Goal: Task Accomplishment & Management: Use online tool/utility

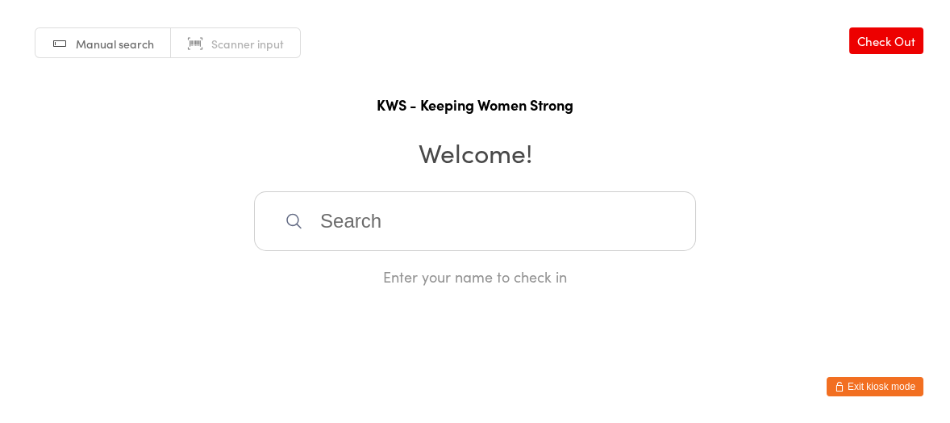
click at [329, 225] on input "search" at bounding box center [475, 221] width 442 height 60
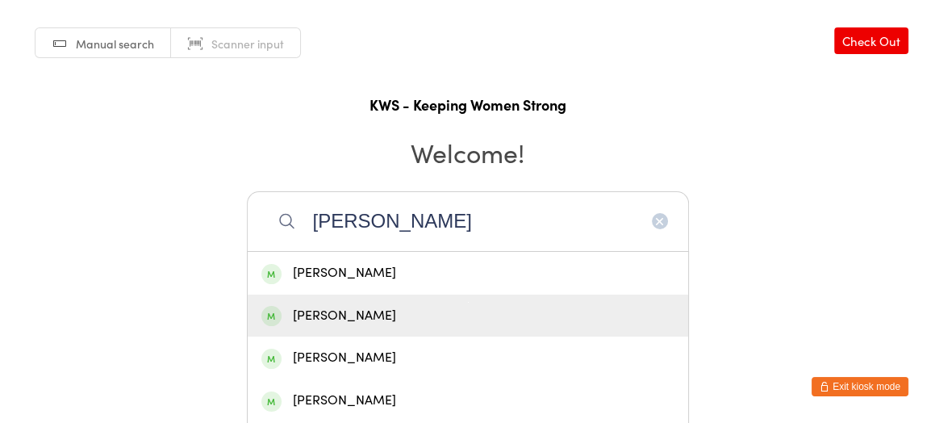
type input "[PERSON_NAME]"
click at [355, 318] on div "[PERSON_NAME]" at bounding box center [467, 316] width 413 height 22
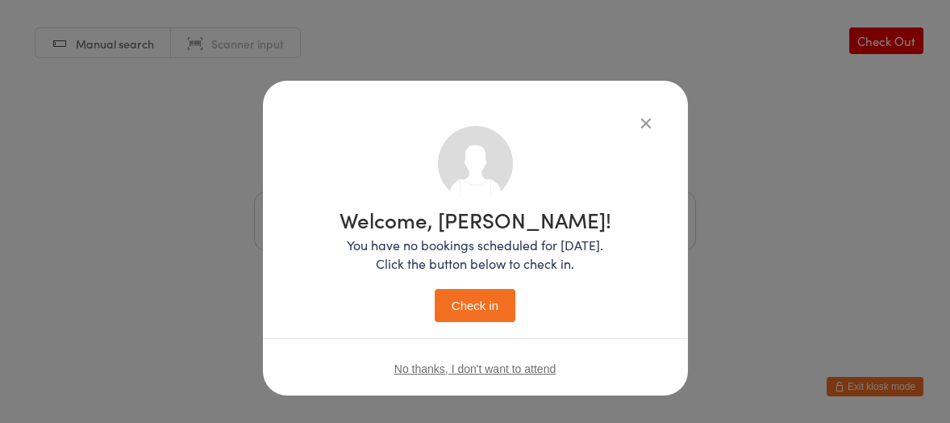
click at [460, 306] on button "Check in" at bounding box center [475, 305] width 81 height 33
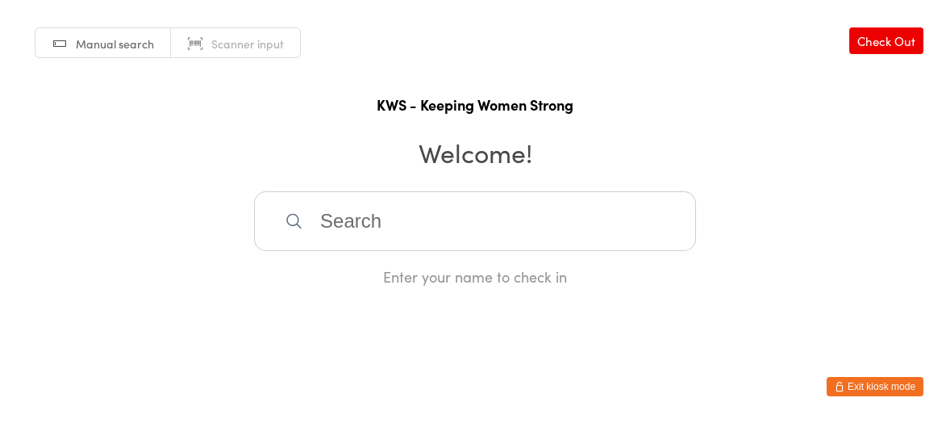
click at [302, 213] on icon at bounding box center [294, 220] width 19 height 19
click at [312, 222] on input "search" at bounding box center [475, 221] width 442 height 60
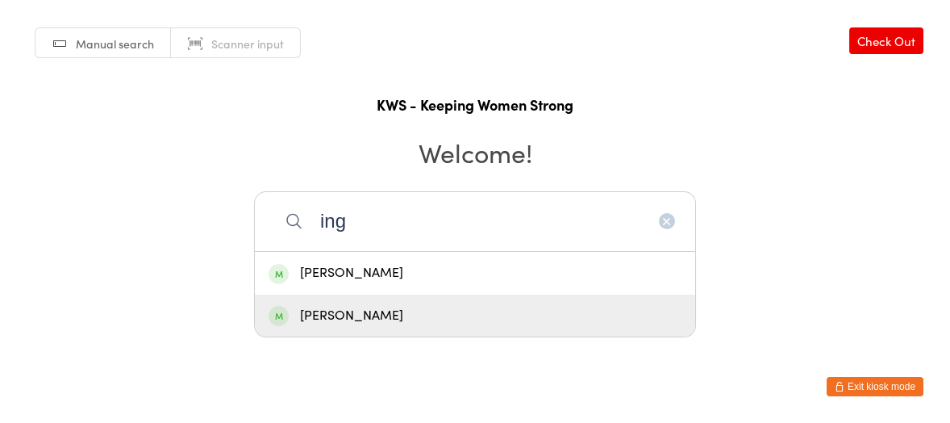
type input "ing"
drag, startPoint x: 394, startPoint y: 318, endPoint x: 506, endPoint y: 374, distance: 125.5
click at [396, 319] on div "[PERSON_NAME]" at bounding box center [475, 316] width 413 height 22
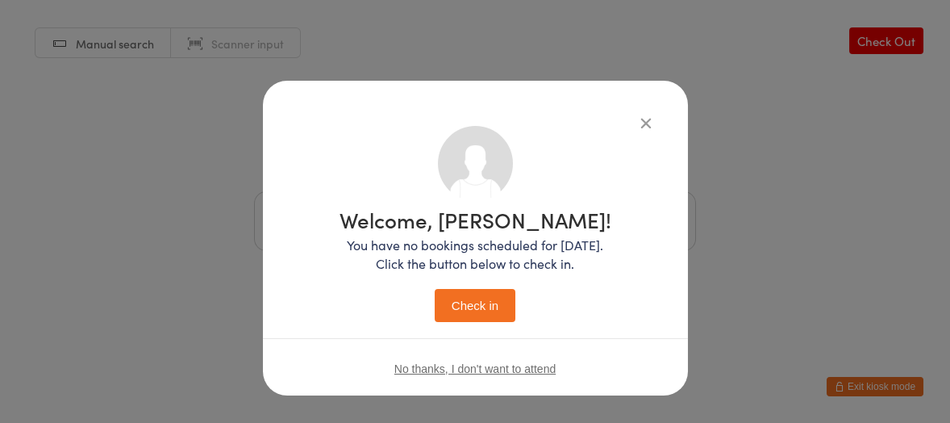
click at [471, 306] on button "Check in" at bounding box center [475, 305] width 81 height 33
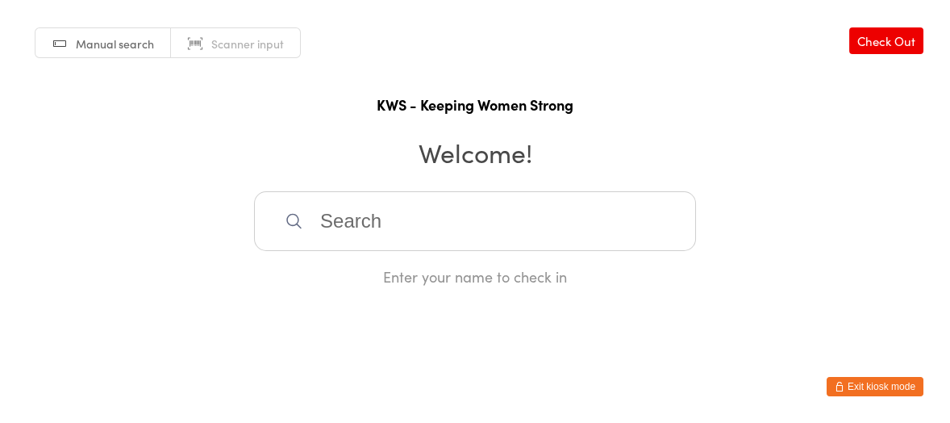
drag, startPoint x: 210, startPoint y: 256, endPoint x: 212, endPoint y: 248, distance: 8.2
click at [212, 250] on div "Manual search Scanner input Check Out KWS - Keeping Women Strong Welcome! Enter…" at bounding box center [475, 143] width 950 height 286
click at [294, 231] on input "search" at bounding box center [475, 221] width 442 height 60
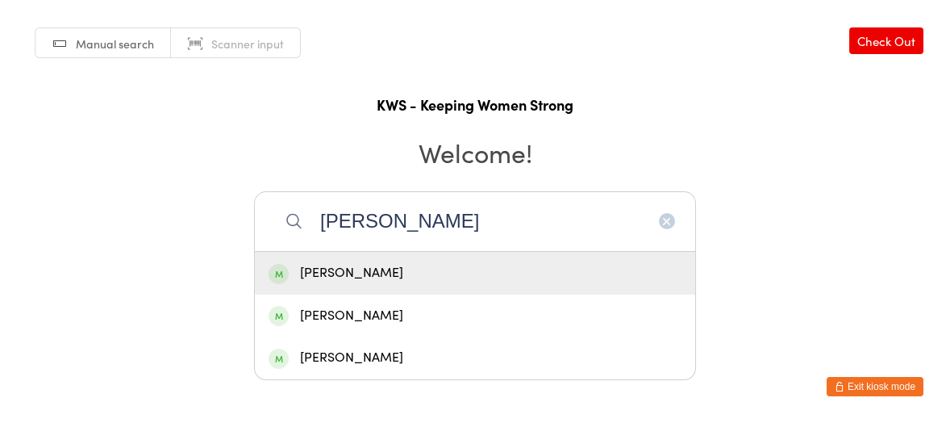
type input "[PERSON_NAME]"
click at [278, 275] on span at bounding box center [279, 274] width 20 height 20
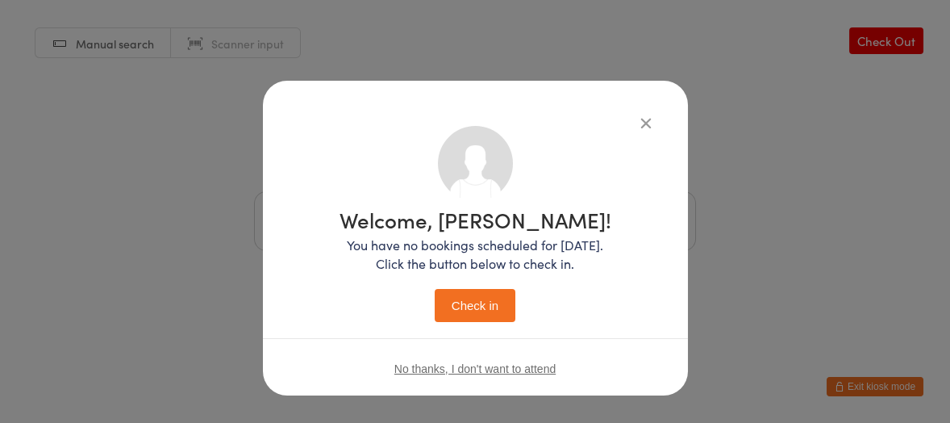
click at [458, 301] on button "Check in" at bounding box center [475, 305] width 81 height 33
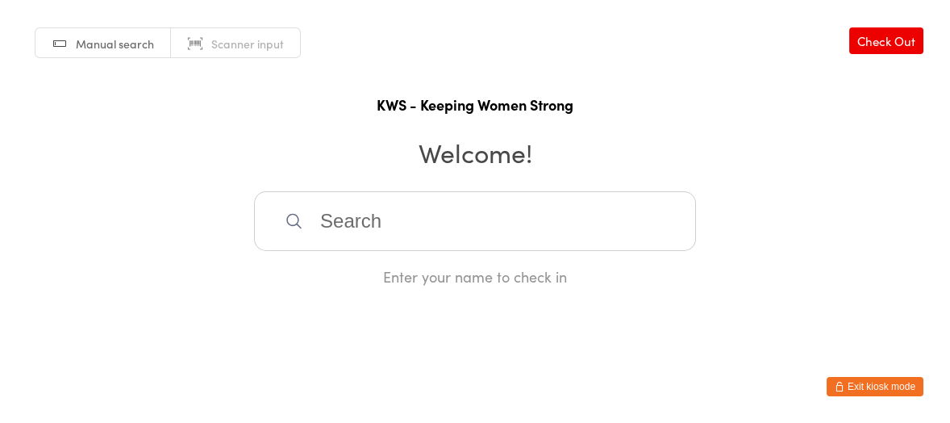
click at [315, 223] on input "search" at bounding box center [475, 221] width 442 height 60
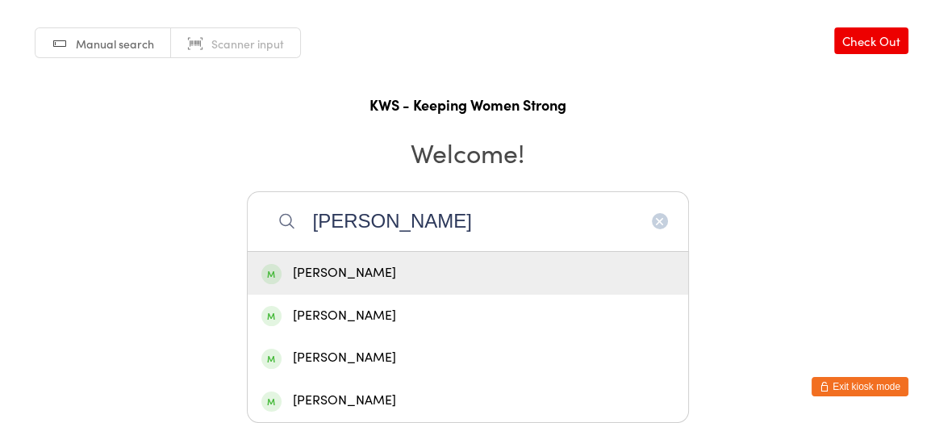
type input "[PERSON_NAME]"
click at [352, 269] on div "[PERSON_NAME]" at bounding box center [467, 273] width 413 height 22
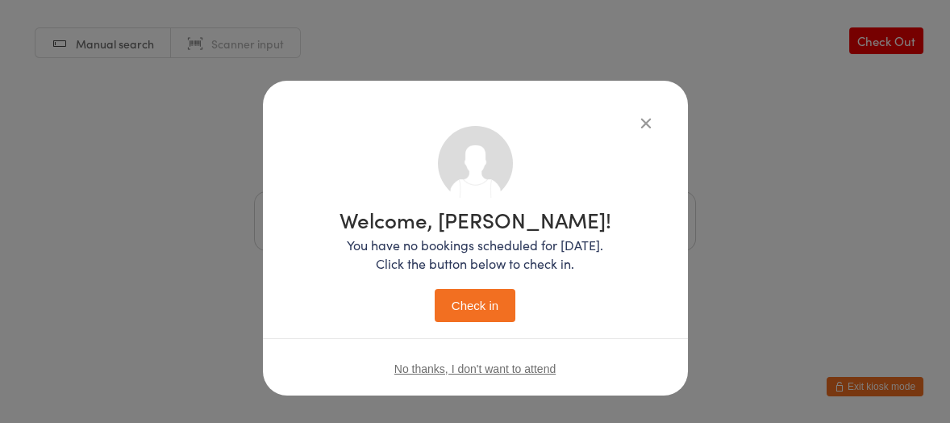
click at [435, 260] on p "You have no bookings scheduled for [DATE]. Click the button below to check in." at bounding box center [476, 253] width 272 height 37
click at [469, 305] on button "Check in" at bounding box center [475, 305] width 81 height 33
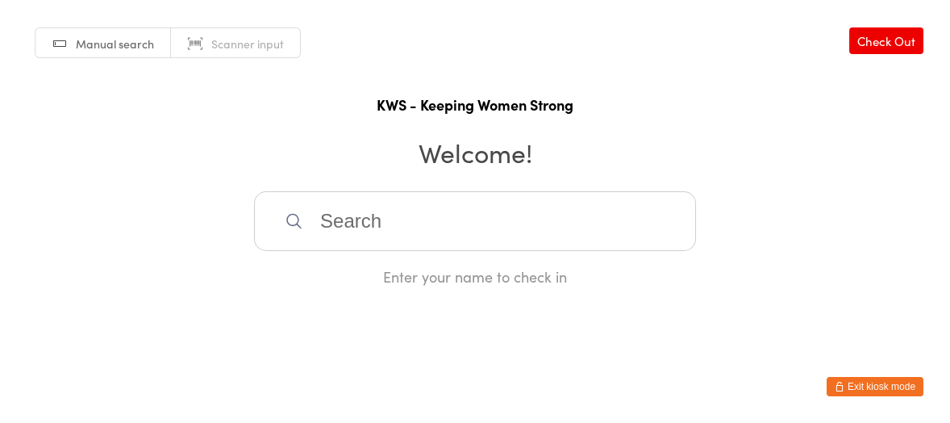
click at [391, 234] on input "search" at bounding box center [475, 221] width 442 height 60
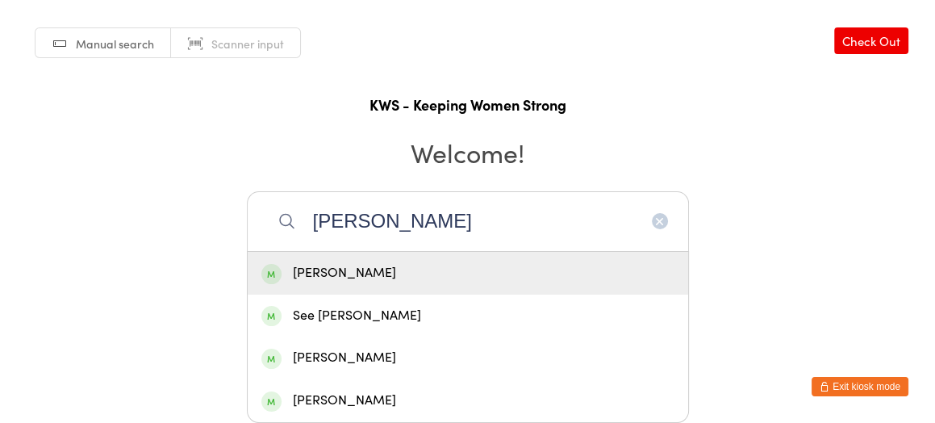
type input "[PERSON_NAME]"
click at [329, 273] on div "[PERSON_NAME]" at bounding box center [467, 273] width 413 height 22
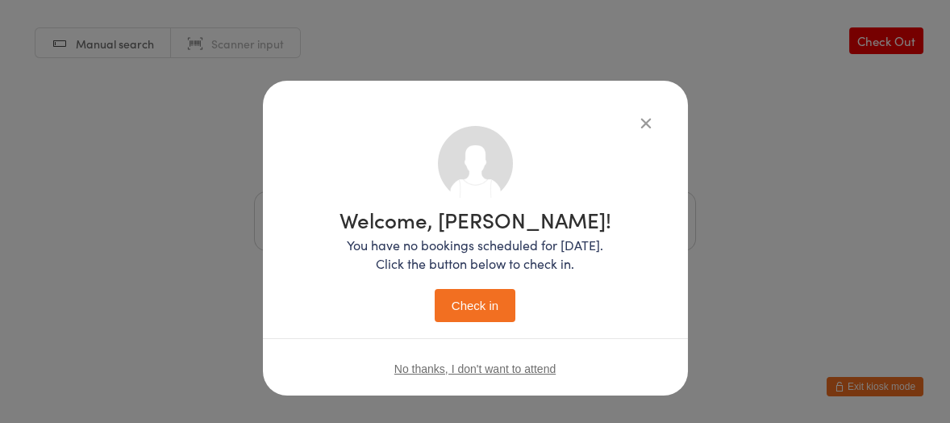
click at [452, 298] on button "Check in" at bounding box center [475, 305] width 81 height 33
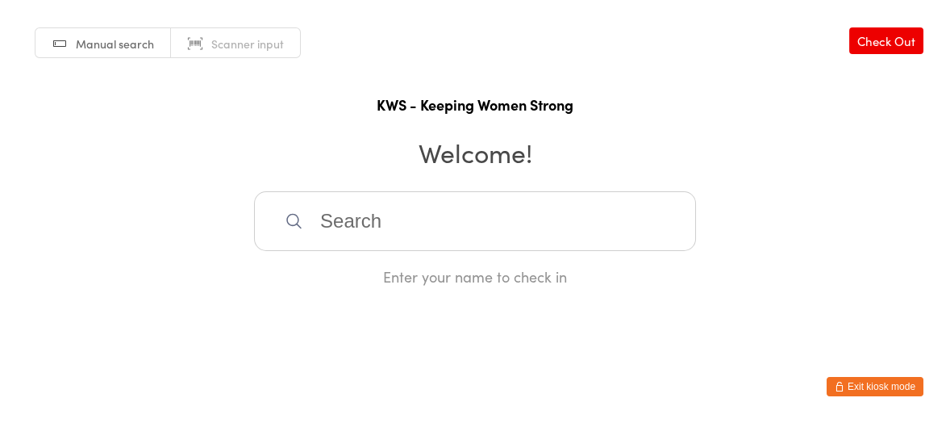
click at [344, 228] on input "search" at bounding box center [475, 221] width 442 height 60
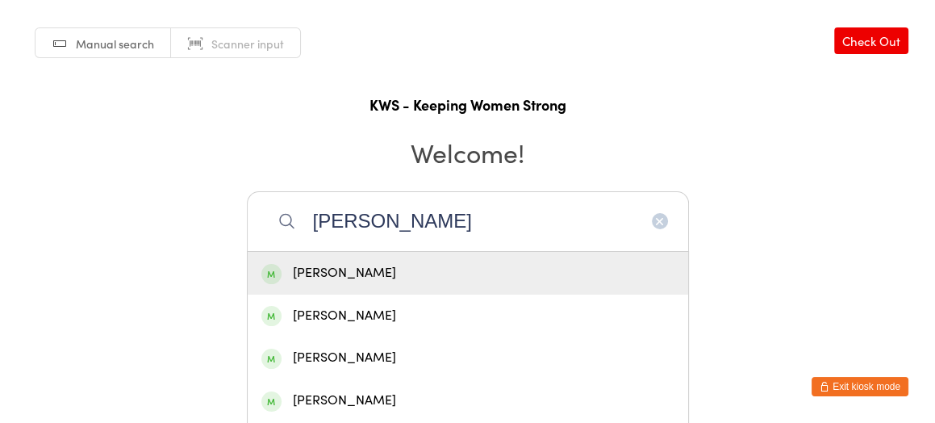
type input "[PERSON_NAME]"
click at [379, 266] on div "[PERSON_NAME]" at bounding box center [467, 273] width 413 height 22
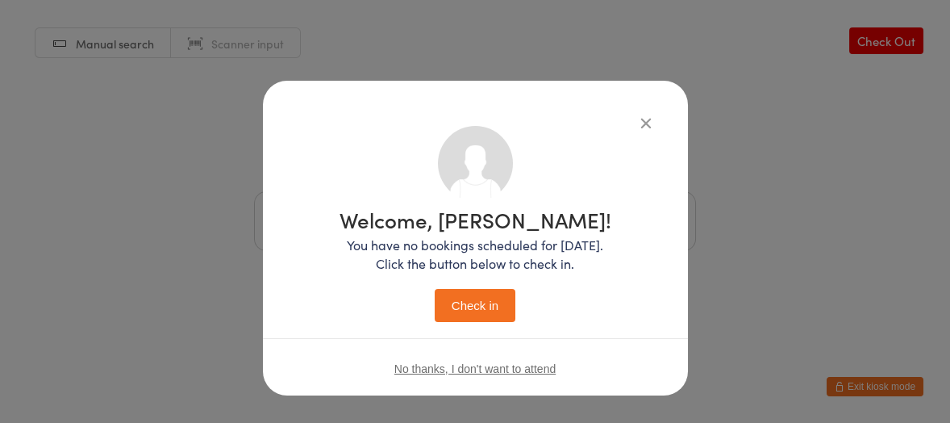
click at [461, 290] on button "Check in" at bounding box center [475, 305] width 81 height 33
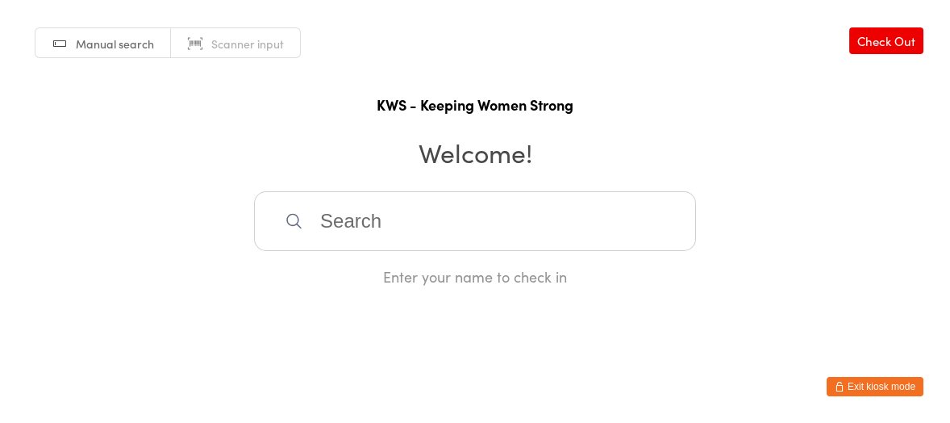
drag, startPoint x: 353, startPoint y: 222, endPoint x: 600, endPoint y: 253, distance: 248.8
click at [516, 251] on input "search" at bounding box center [475, 221] width 442 height 60
type input "peita"
click at [332, 271] on div "[PERSON_NAME]" at bounding box center [475, 273] width 413 height 22
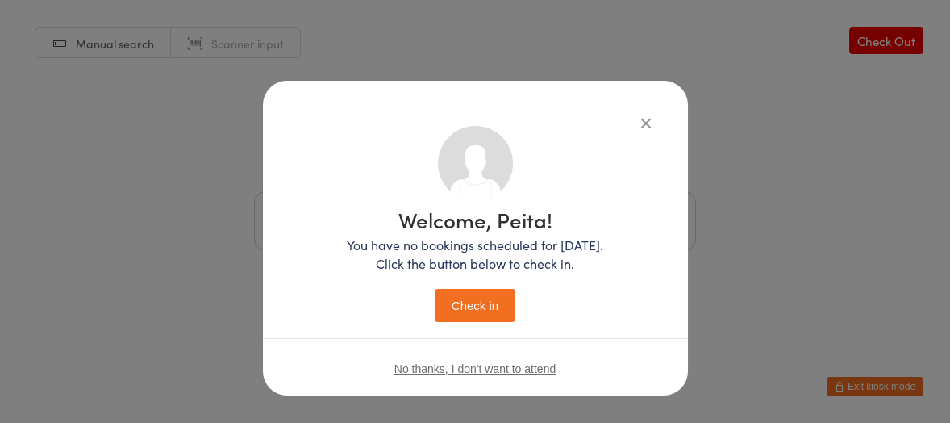
click at [456, 307] on button "Check in" at bounding box center [475, 305] width 81 height 33
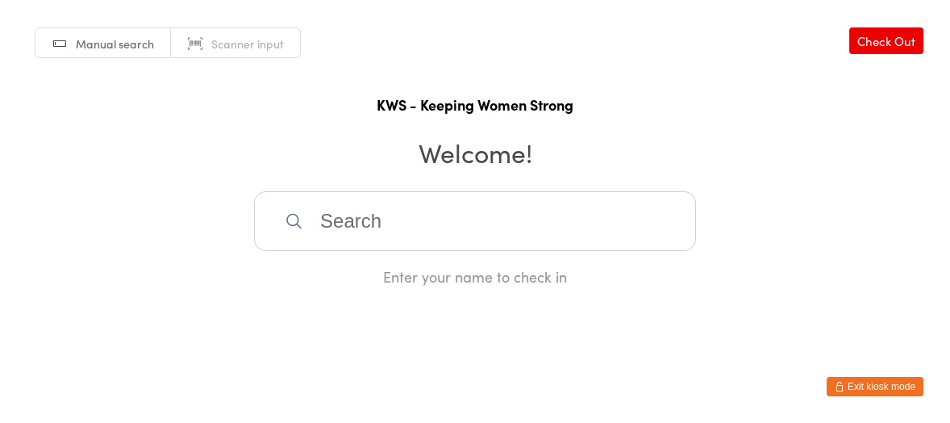
click at [379, 231] on input "search" at bounding box center [475, 221] width 442 height 60
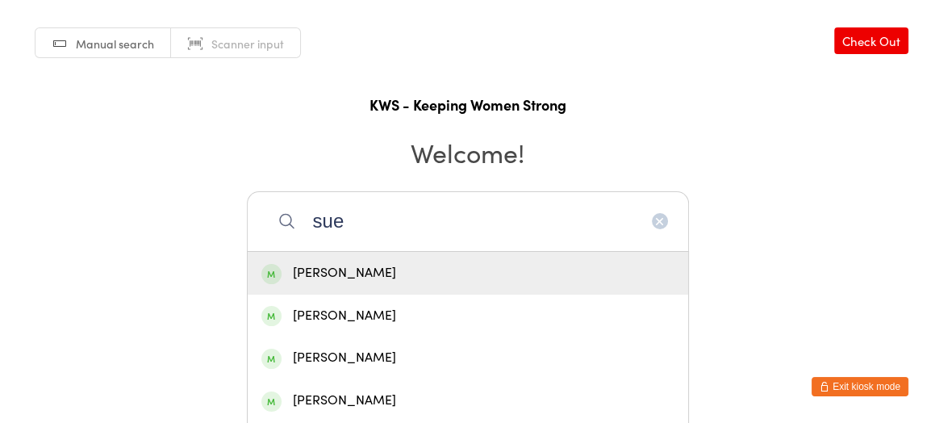
type input "sue"
click at [331, 264] on div "[PERSON_NAME]" at bounding box center [467, 273] width 413 height 22
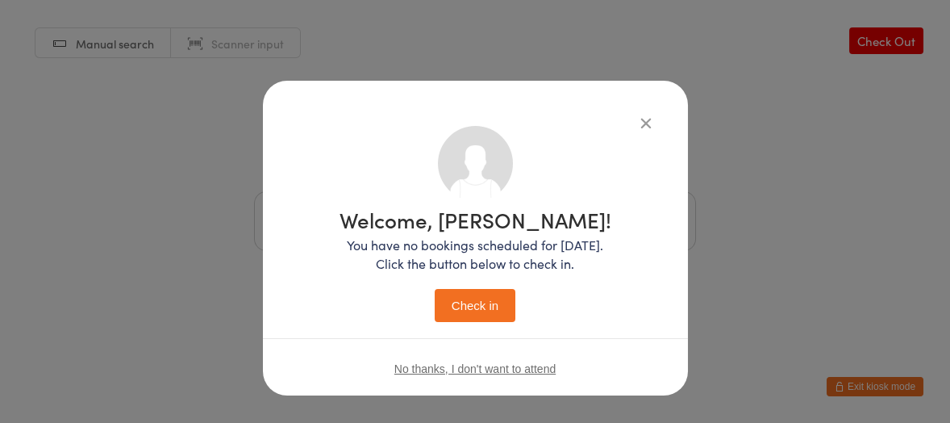
click at [457, 298] on button "Check in" at bounding box center [475, 305] width 81 height 33
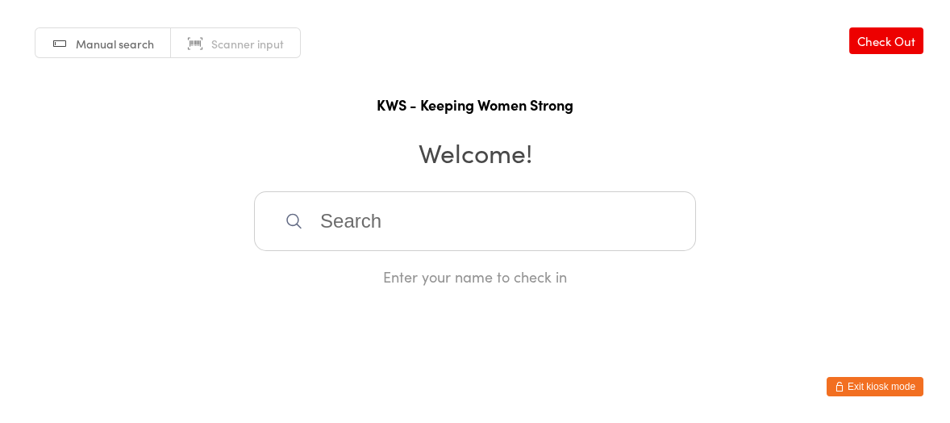
click at [331, 235] on input "search" at bounding box center [475, 221] width 442 height 60
click at [286, 219] on icon at bounding box center [293, 221] width 15 height 15
click at [286, 219] on icon at bounding box center [294, 220] width 19 height 19
click at [375, 227] on input "search" at bounding box center [475, 221] width 442 height 60
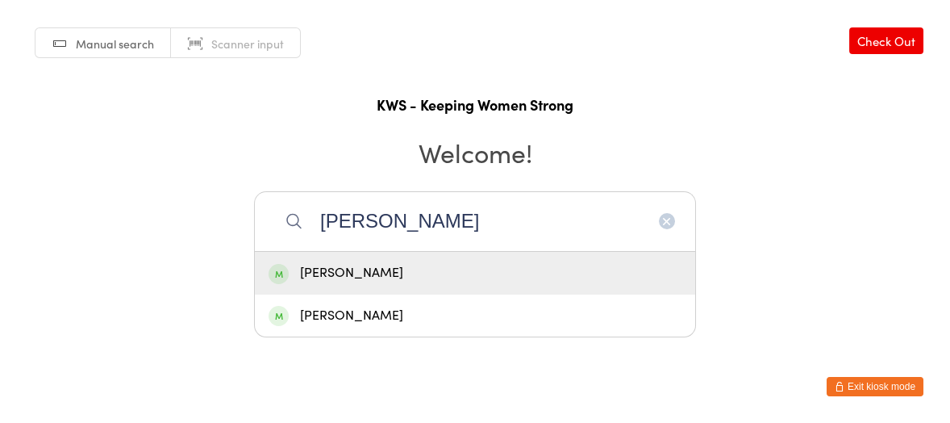
type input "[PERSON_NAME]"
click at [360, 270] on div "[PERSON_NAME]" at bounding box center [475, 273] width 413 height 22
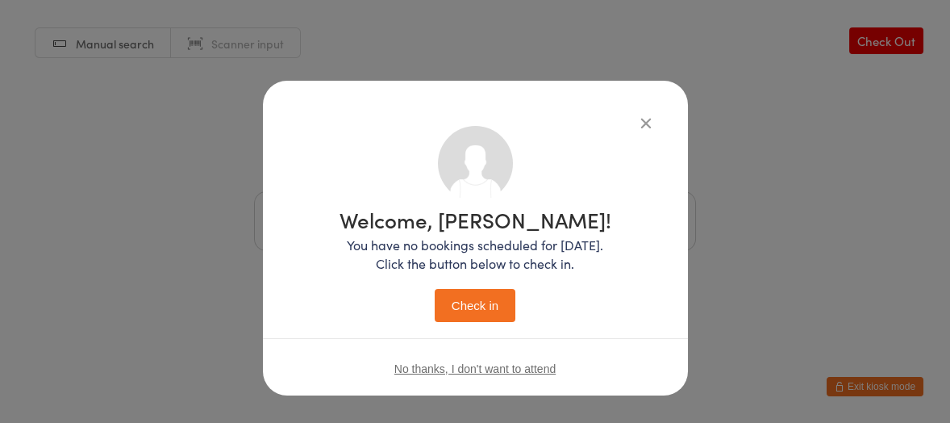
click at [492, 296] on button "Check in" at bounding box center [475, 305] width 81 height 33
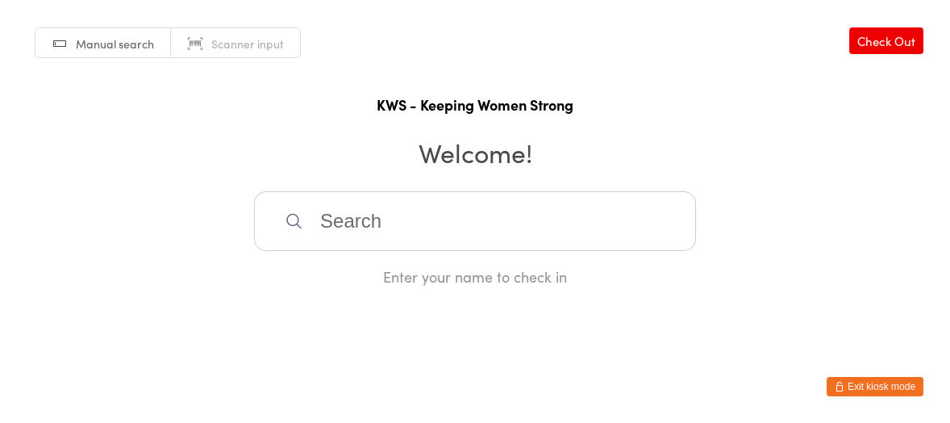
click at [486, 241] on input "search" at bounding box center [475, 221] width 442 height 60
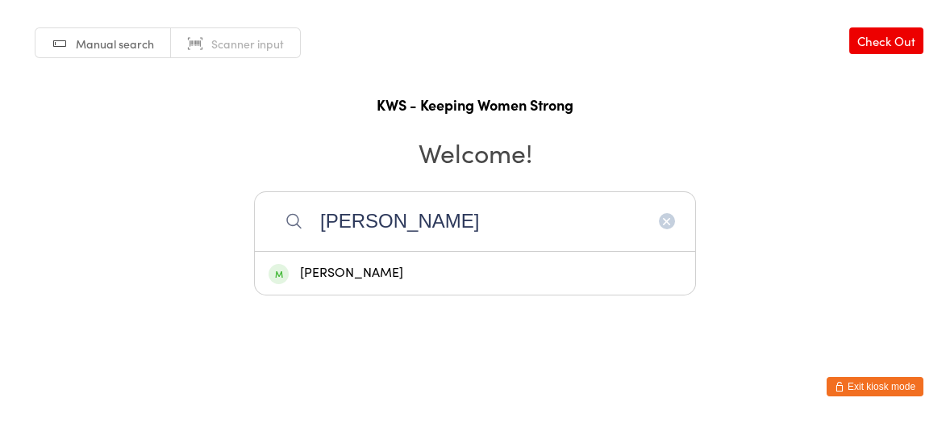
type input "[PERSON_NAME]"
click at [475, 261] on div "[PERSON_NAME]" at bounding box center [475, 273] width 440 height 43
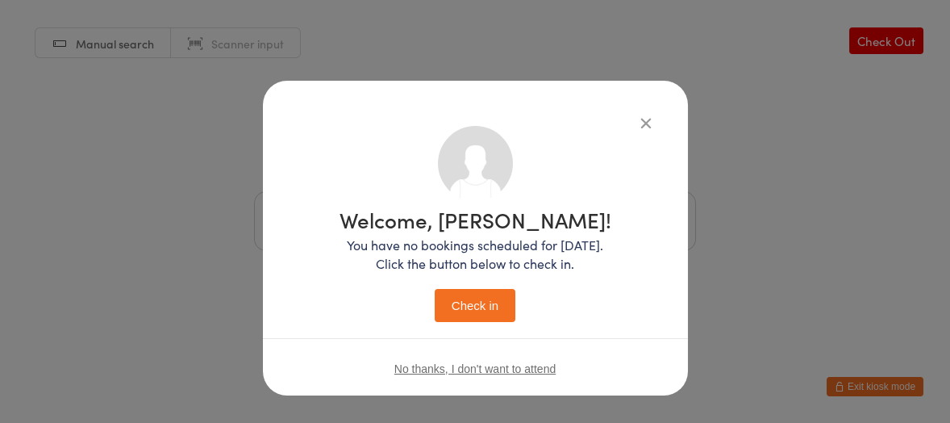
click at [477, 299] on button "Check in" at bounding box center [475, 305] width 81 height 33
